Goal: Information Seeking & Learning: Learn about a topic

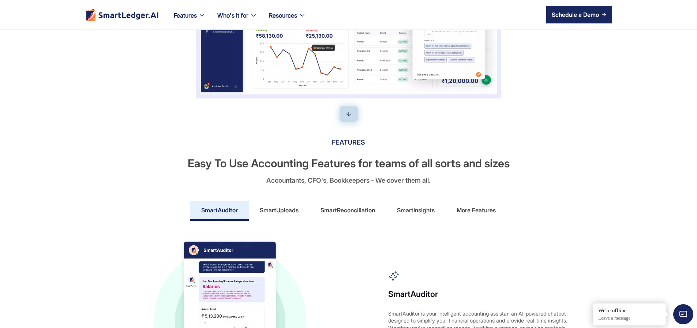
scroll to position [264, 0]
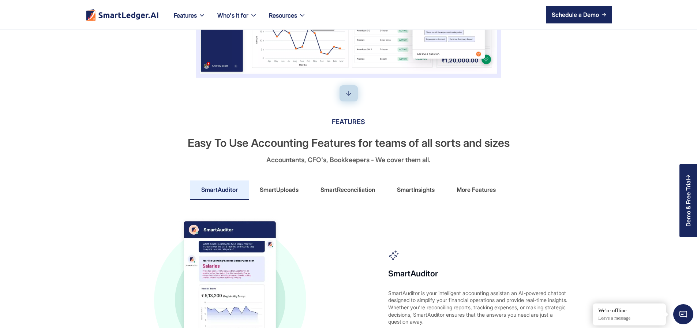
click at [474, 195] on div "More Features" at bounding box center [476, 190] width 39 height 12
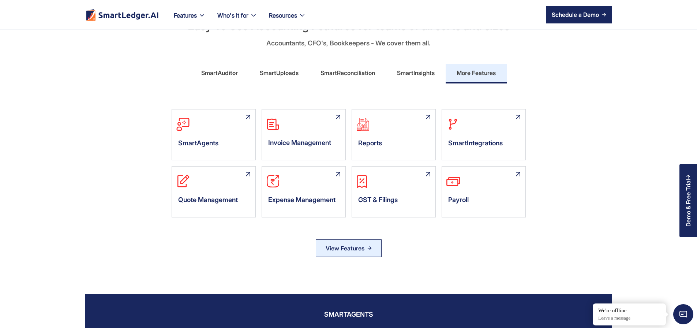
scroll to position [439, 0]
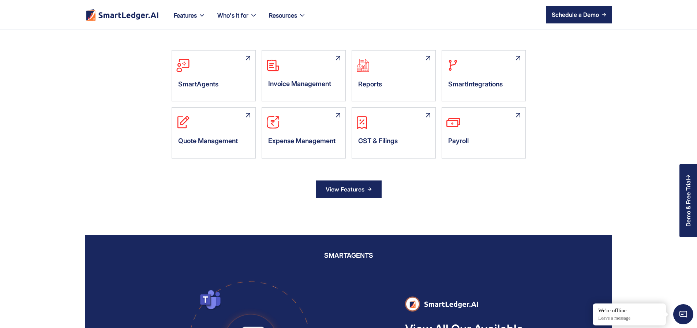
click at [348, 195] on div "View Features" at bounding box center [345, 189] width 39 height 12
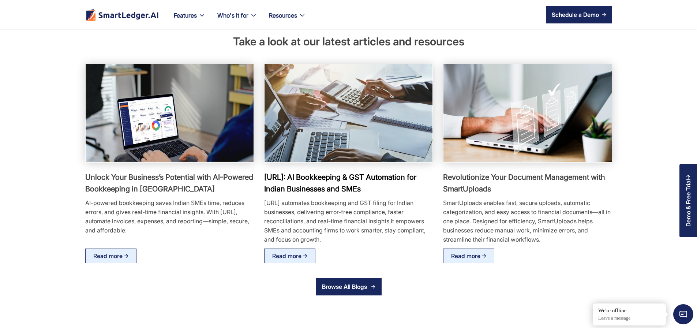
scroll to position [1318, 0]
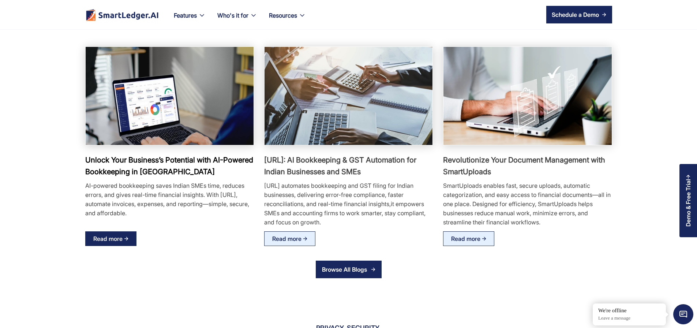
click at [124, 241] on img at bounding box center [126, 238] width 4 height 4
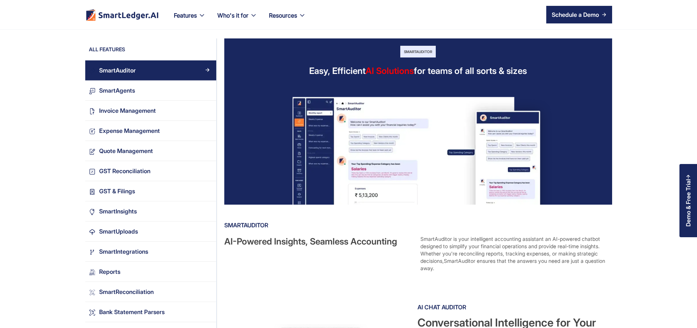
scroll to position [132, 0]
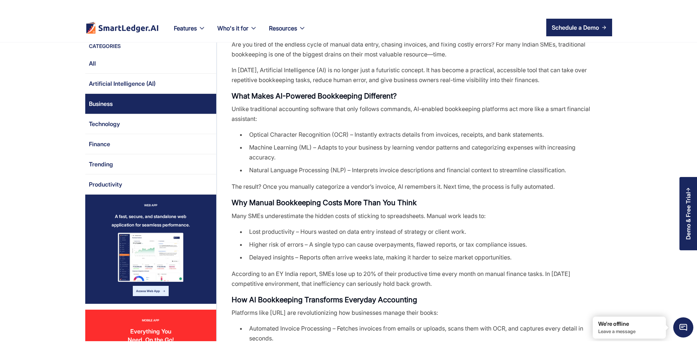
scroll to position [220, 0]
